Goal: Find specific page/section: Find specific page/section

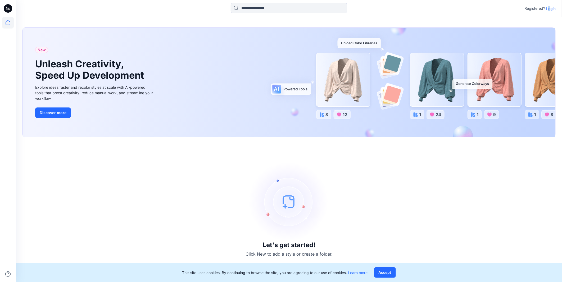
click at [549, 7] on p "Login" at bounding box center [551, 9] width 10 height 6
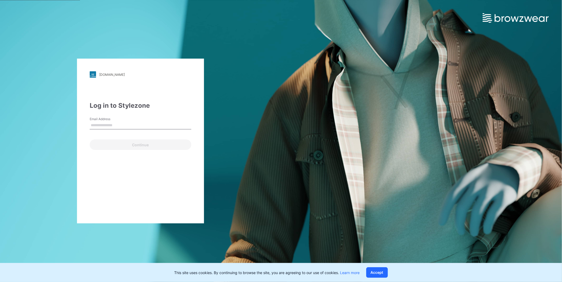
click at [101, 126] on input "Email Address" at bounding box center [141, 126] width 102 height 8
type input "**********"
click at [133, 146] on button "Continue" at bounding box center [141, 145] width 102 height 11
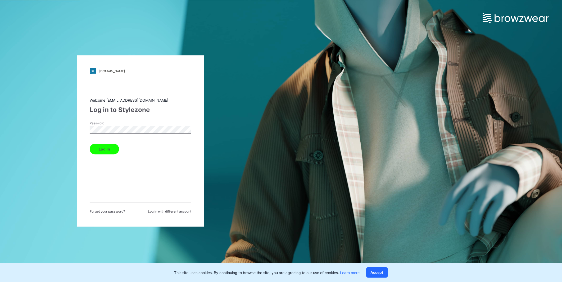
click at [90, 144] on button "Log in" at bounding box center [104, 149] width 29 height 11
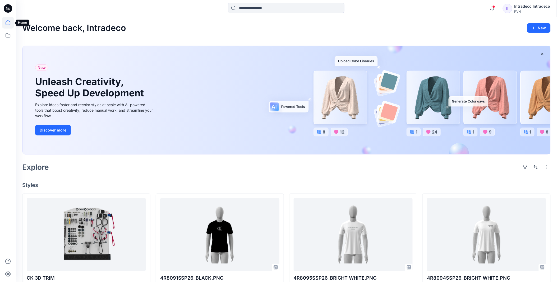
click at [11, 21] on icon at bounding box center [8, 23] width 12 height 12
click at [8, 33] on icon at bounding box center [8, 36] width 12 height 12
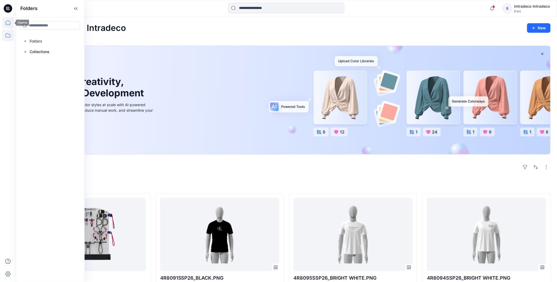
click at [9, 22] on icon at bounding box center [8, 23] width 12 height 12
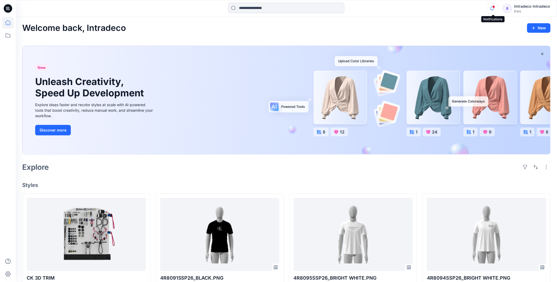
click at [493, 6] on icon "button" at bounding box center [492, 8] width 10 height 11
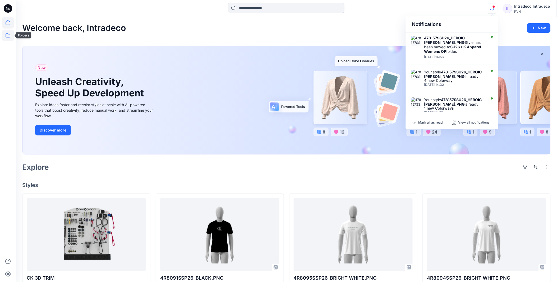
click at [11, 32] on icon at bounding box center [8, 36] width 12 height 12
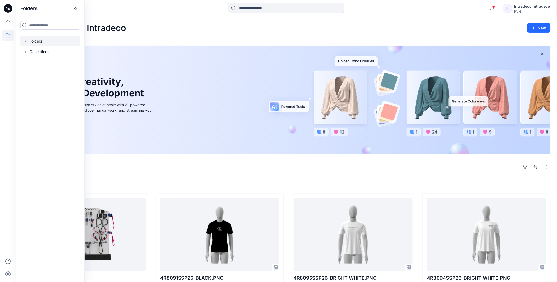
click at [41, 41] on div at bounding box center [50, 41] width 60 height 11
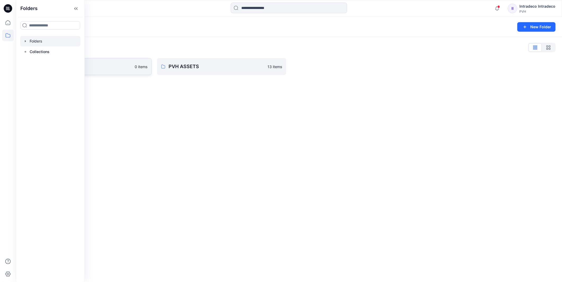
click at [132, 68] on link "Intradeco 0 items" at bounding box center [86, 66] width 129 height 17
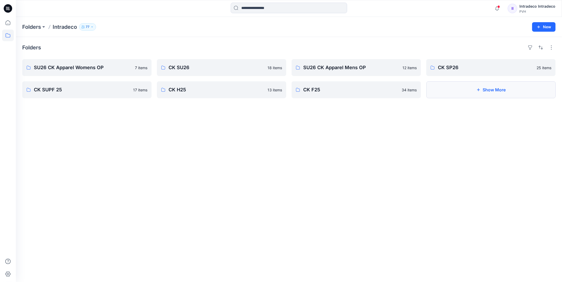
click at [480, 91] on icon "button" at bounding box center [478, 90] width 4 height 4
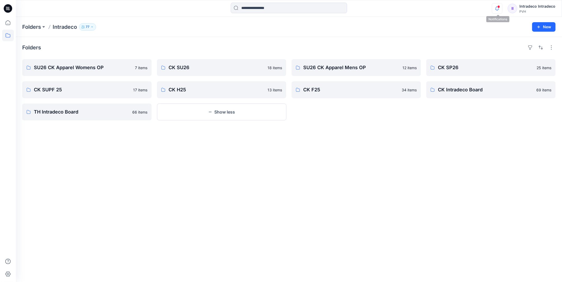
click at [497, 9] on icon "button" at bounding box center [497, 8] width 10 height 11
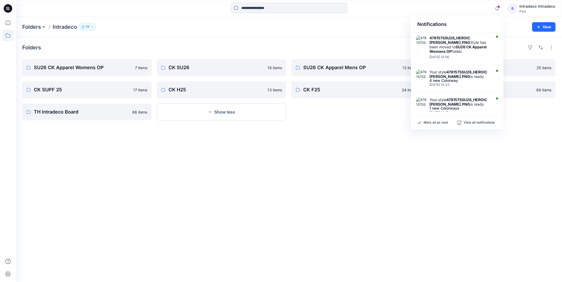
click at [389, 176] on div "Folders SU26 CK Apparel Womens OP 7 items CK SUPF 25 17 items TH Intradeco Boar…" at bounding box center [289, 159] width 546 height 245
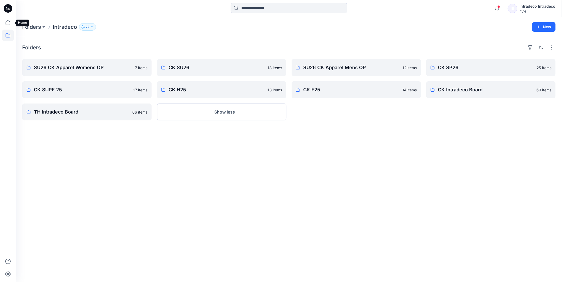
click at [7, 23] on icon at bounding box center [8, 23] width 12 height 12
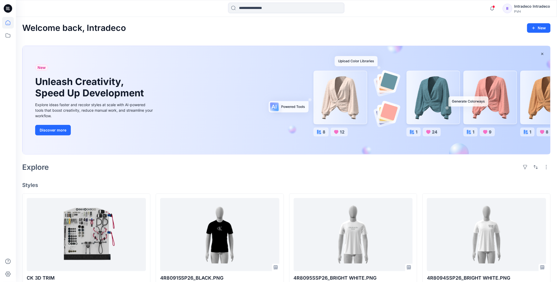
click at [463, 101] on div "New Unleash Creativity, Speed Up Development Explore ideas faster and recolor s…" at bounding box center [286, 100] width 528 height 108
click at [355, 58] on div "New Unleash Creativity, Speed Up Development Explore ideas faster and recolor s…" at bounding box center [286, 100] width 528 height 108
click at [298, 104] on div "New Unleash Creativity, Speed Up Development Explore ideas faster and recolor s…" at bounding box center [286, 100] width 528 height 108
click at [347, 133] on div "New Unleash Creativity, Speed Up Development Explore ideas faster and recolor s…" at bounding box center [286, 100] width 528 height 108
click at [48, 130] on button "Discover more" at bounding box center [53, 130] width 36 height 11
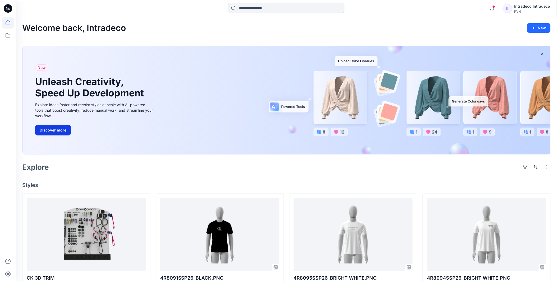
click at [49, 130] on button "Discover more" at bounding box center [53, 130] width 36 height 11
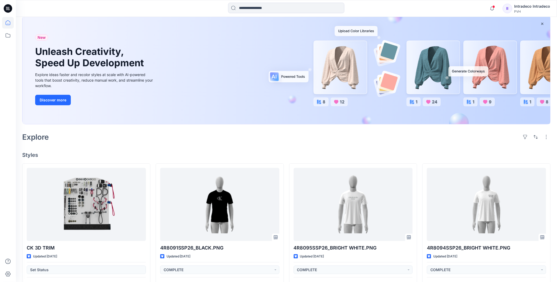
scroll to position [59, 0]
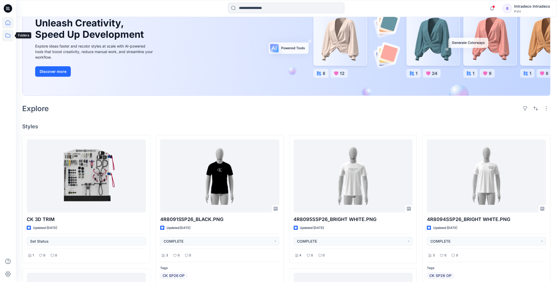
click at [4, 38] on icon at bounding box center [8, 36] width 12 height 12
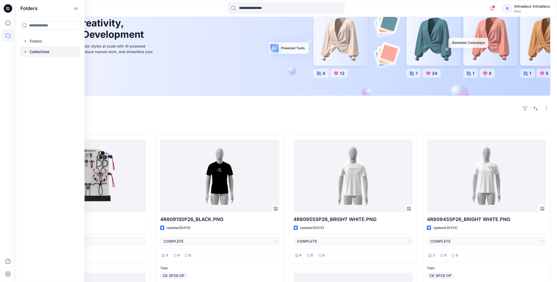
click at [47, 47] on div at bounding box center [50, 52] width 60 height 11
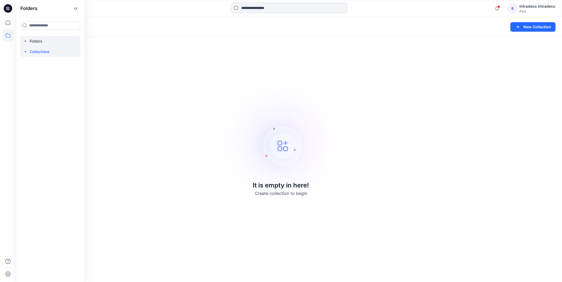
click at [42, 40] on div at bounding box center [50, 41] width 60 height 11
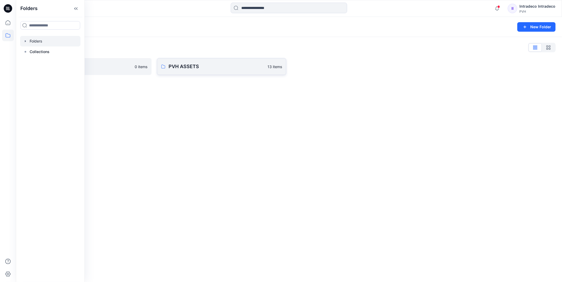
click at [179, 68] on p "PVH ASSETS" at bounding box center [216, 66] width 96 height 7
